Goal: Task Accomplishment & Management: Use online tool/utility

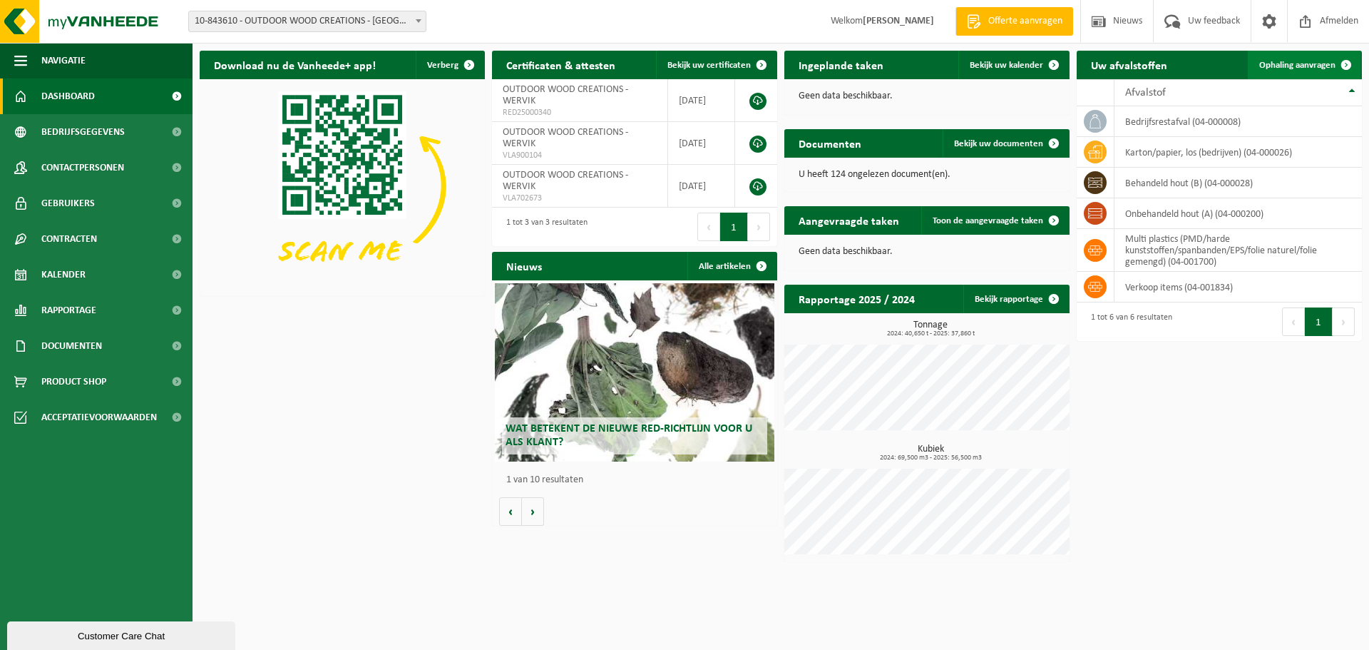
click at [1302, 65] on span "Ophaling aanvragen" at bounding box center [1298, 65] width 76 height 9
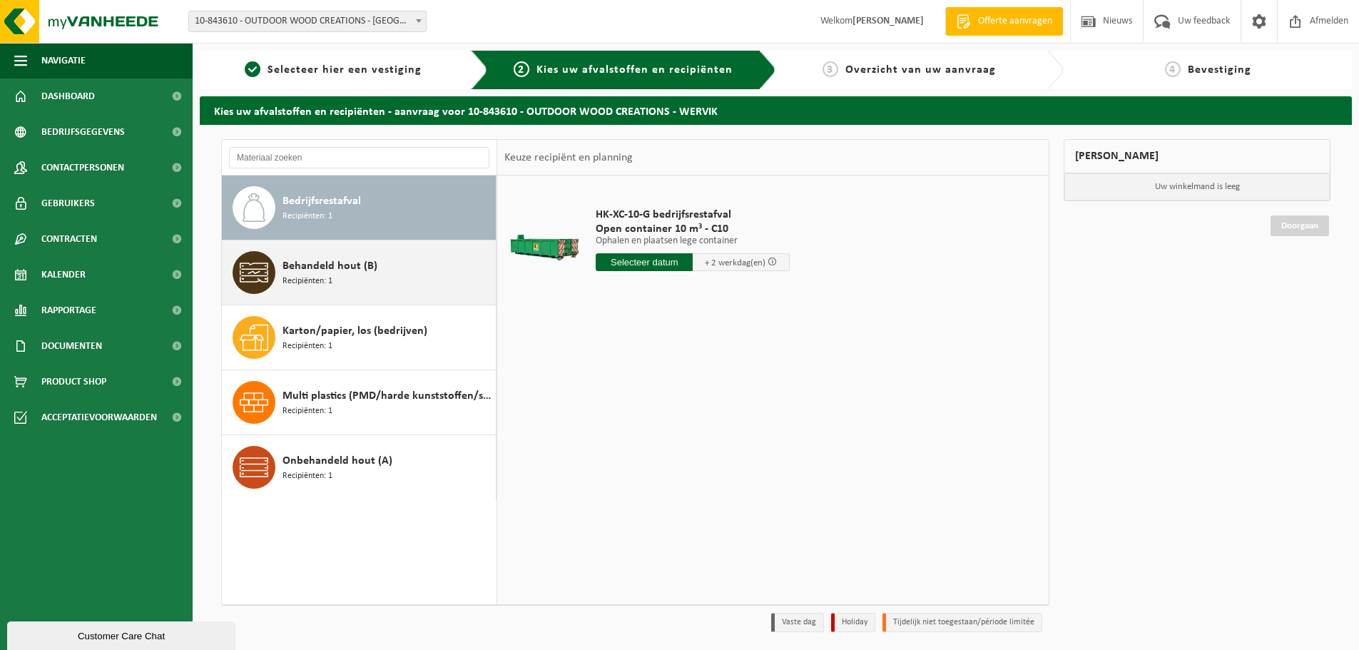
click at [344, 263] on span "Behandeld hout (B)" at bounding box center [329, 265] width 95 height 17
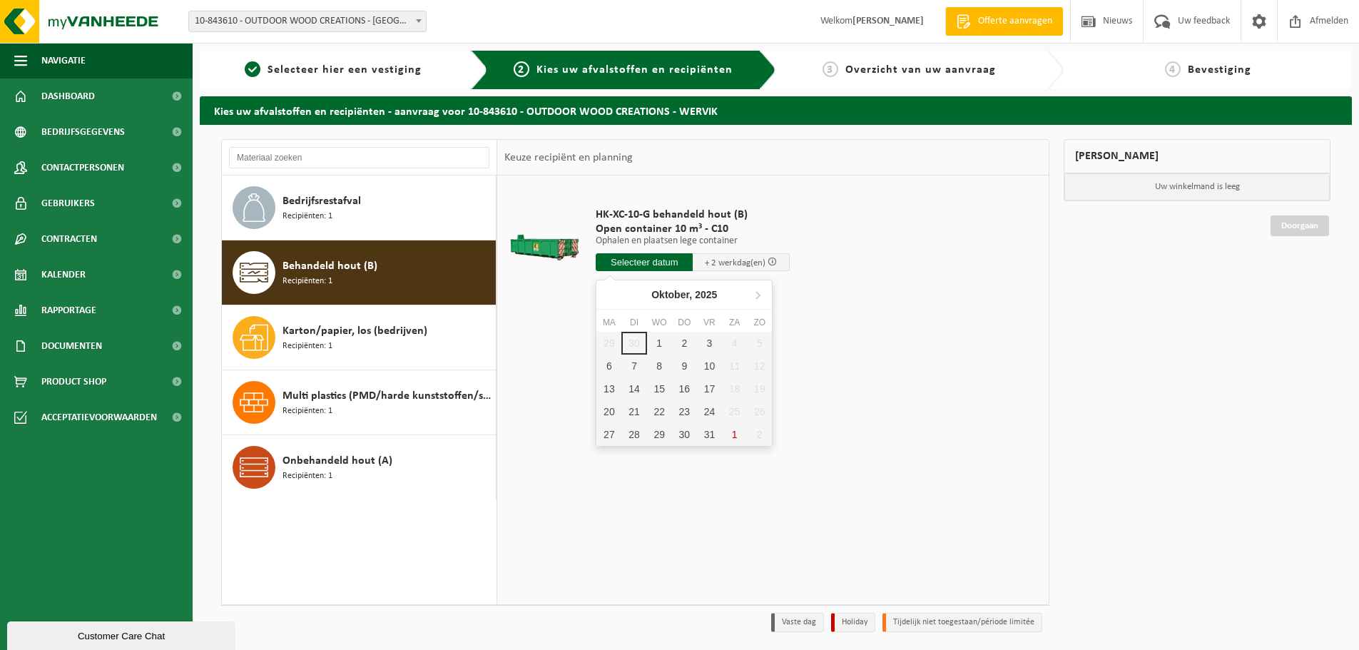
click at [638, 263] on input "text" at bounding box center [644, 262] width 97 height 18
click at [661, 340] on div "1" at bounding box center [659, 343] width 25 height 23
type input "Van 2025-10-01"
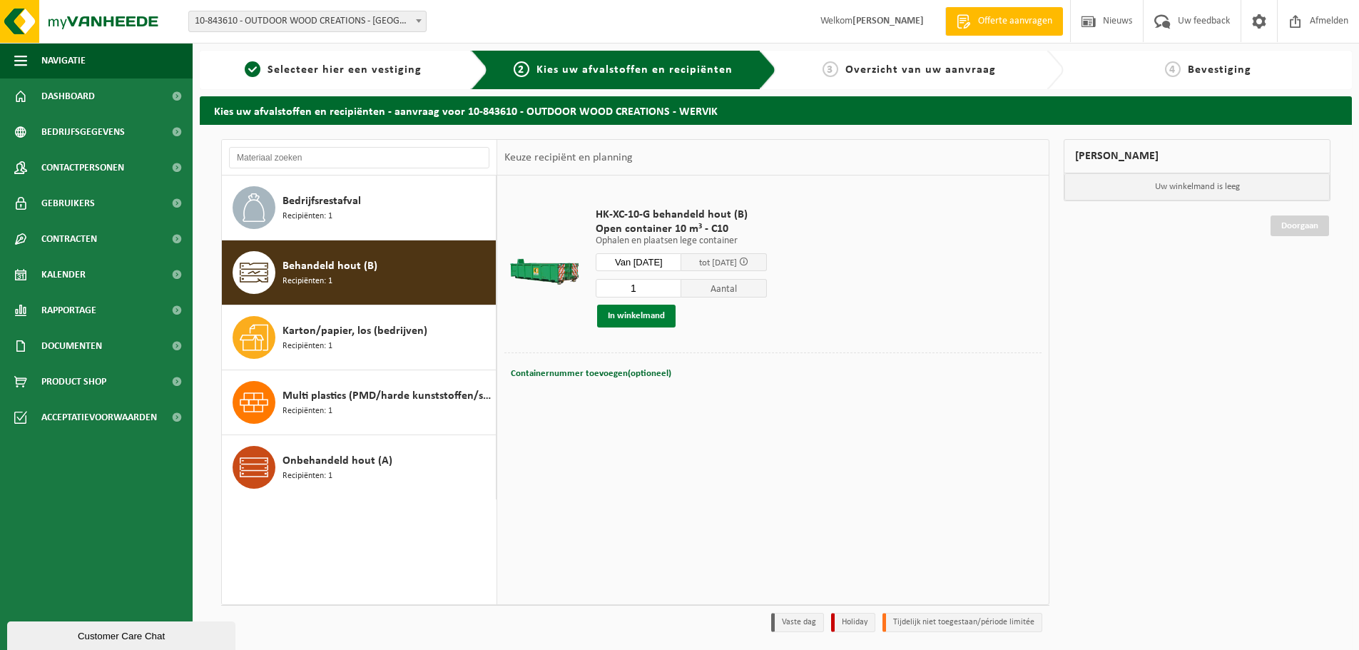
click at [640, 317] on button "In winkelmand" at bounding box center [636, 316] width 78 height 23
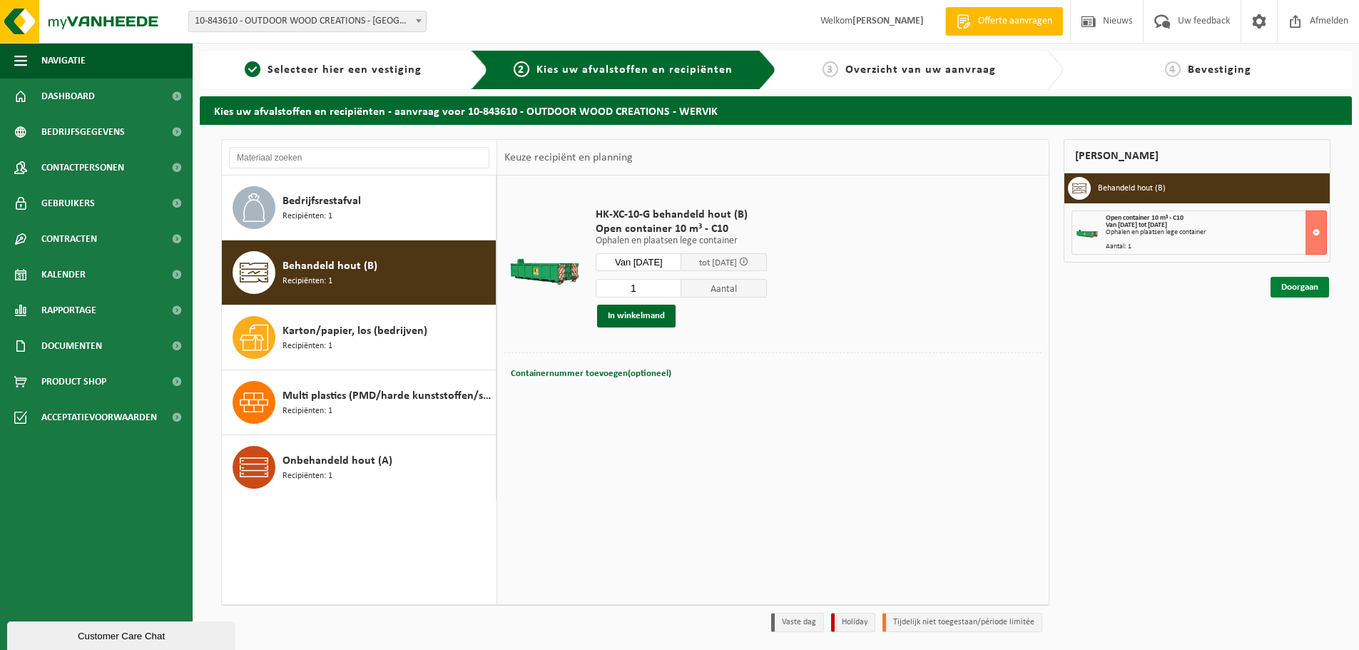
click at [1275, 283] on link "Doorgaan" at bounding box center [1299, 287] width 58 height 21
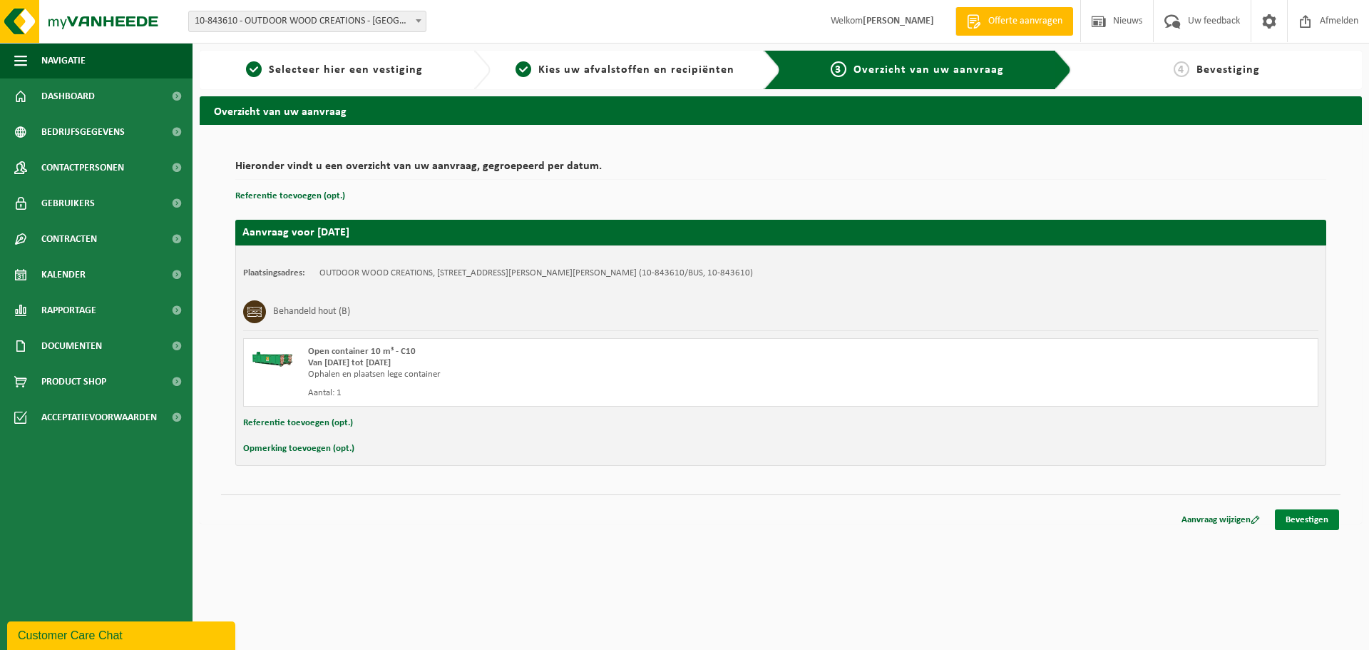
click at [1286, 525] on link "Bevestigen" at bounding box center [1307, 519] width 64 height 21
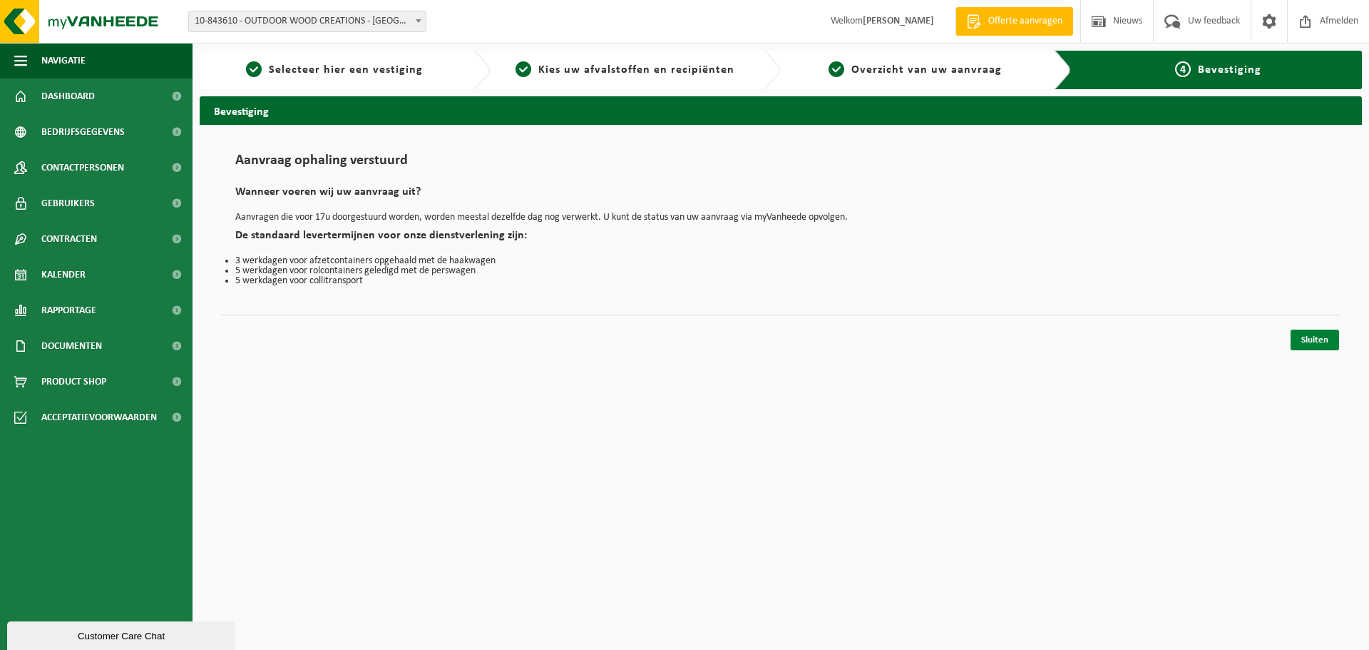
click at [1319, 340] on link "Sluiten" at bounding box center [1315, 340] width 49 height 21
